Goal: Task Accomplishment & Management: Manage account settings

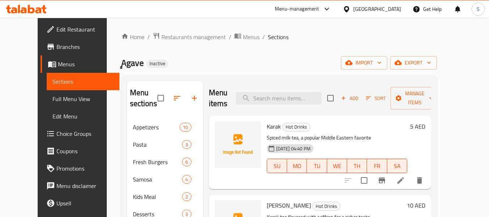
scroll to position [145, 0]
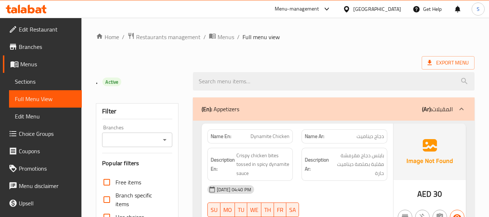
scroll to position [7431, 0]
click at [165, 40] on span "Restaurants management" at bounding box center [168, 37] width 64 height 9
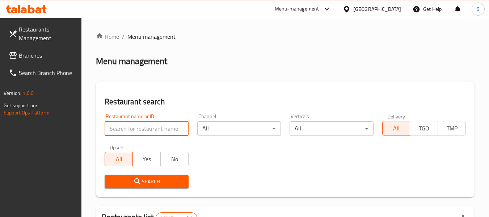
click at [141, 131] on input "search" at bounding box center [147, 128] width 84 height 14
paste input "705223"
type input "705223"
click button "Search" at bounding box center [147, 181] width 84 height 13
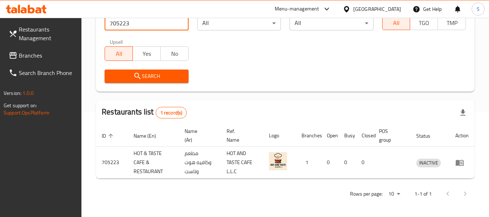
scroll to position [106, 0]
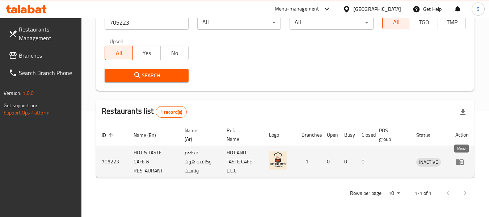
click at [462, 159] on icon "enhanced table" at bounding box center [460, 162] width 8 height 6
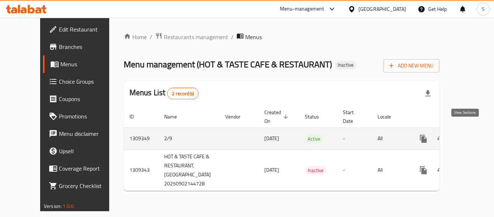
click at [471, 134] on icon "enhanced table" at bounding box center [475, 138] width 9 height 9
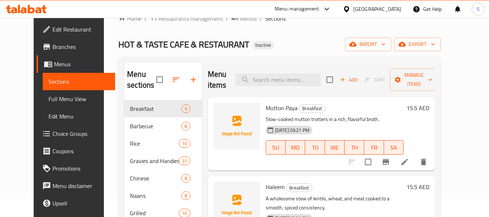
scroll to position [36, 0]
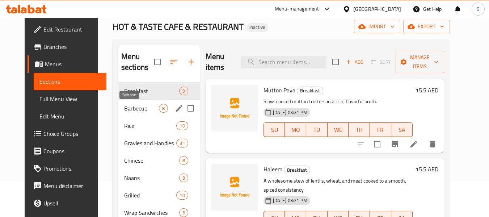
click at [132, 109] on span "Barbecue" at bounding box center [141, 108] width 35 height 9
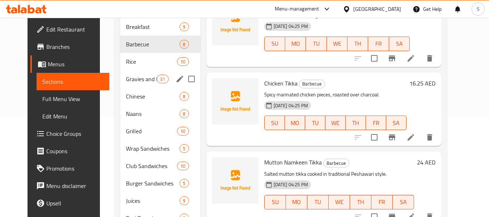
scroll to position [61, 0]
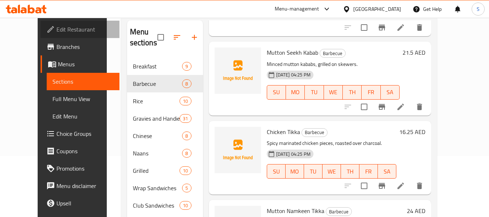
click at [56, 27] on span "Edit Restaurant" at bounding box center [84, 29] width 57 height 9
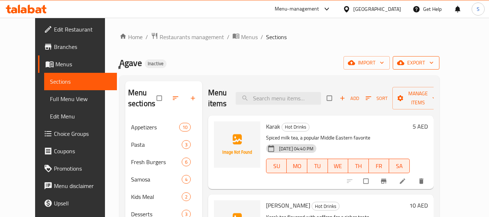
click at [433, 64] on span "export" at bounding box center [415, 62] width 35 height 9
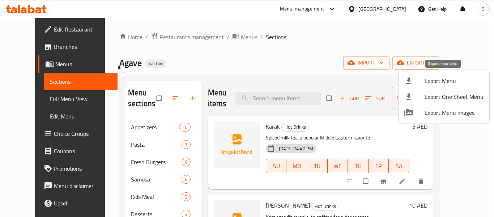
click at [433, 77] on span "Export Menu" at bounding box center [454, 80] width 59 height 9
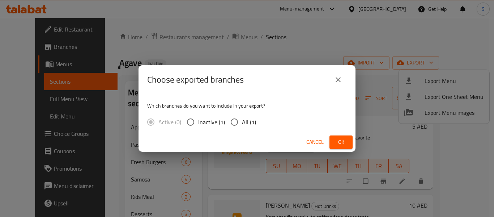
click at [243, 120] on span "All (1)" at bounding box center [249, 122] width 14 height 9
click at [242, 120] on input "All (1)" at bounding box center [234, 121] width 15 height 15
radio input "true"
click at [339, 140] on span "Ok" at bounding box center [341, 142] width 12 height 9
